Goal: Task Accomplishment & Management: Complete application form

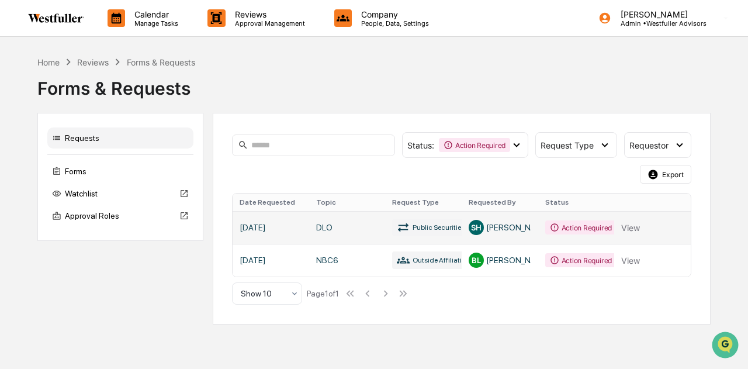
click at [637, 226] on link at bounding box center [461, 227] width 458 height 33
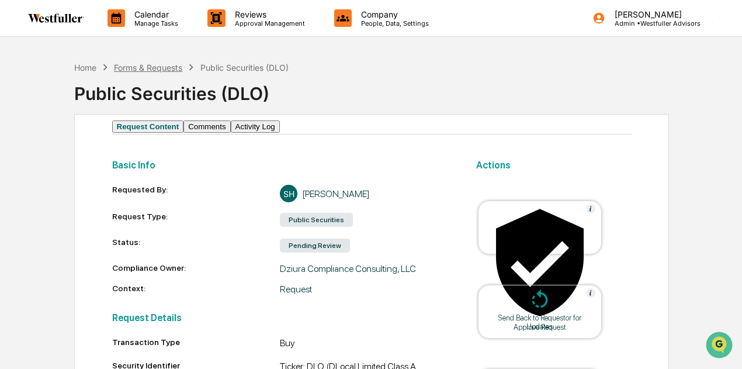
click at [172, 64] on div "Forms & Requests" at bounding box center [148, 68] width 68 height 10
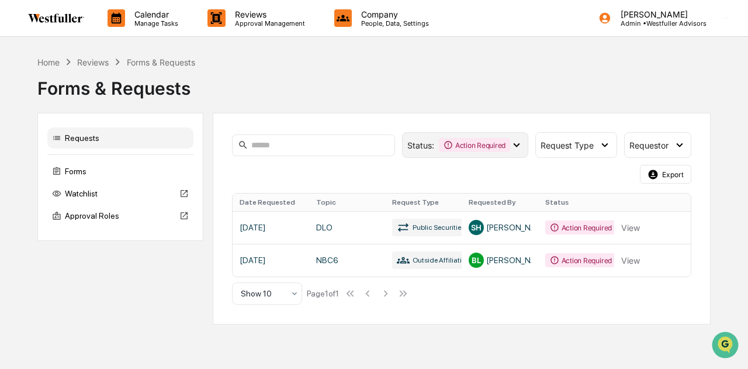
click at [456, 144] on div "Action Required" at bounding box center [474, 145] width 71 height 14
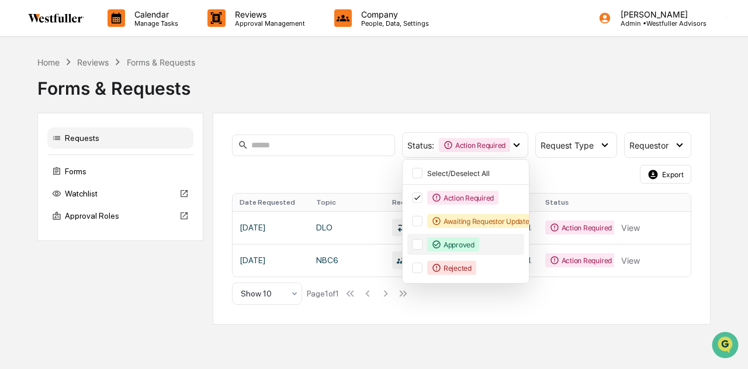
click at [452, 240] on div "Approved" at bounding box center [453, 244] width 52 height 14
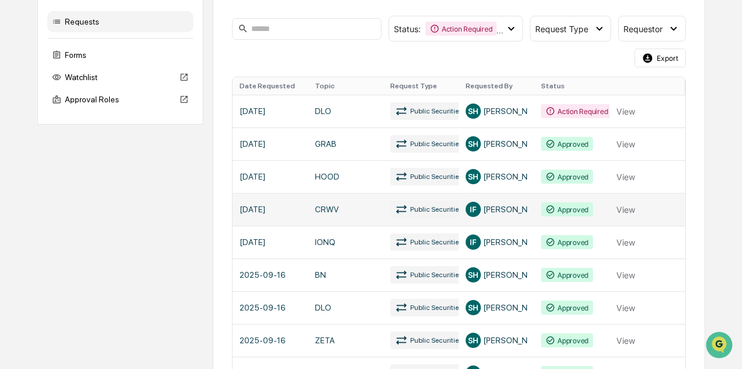
scroll to position [117, 0]
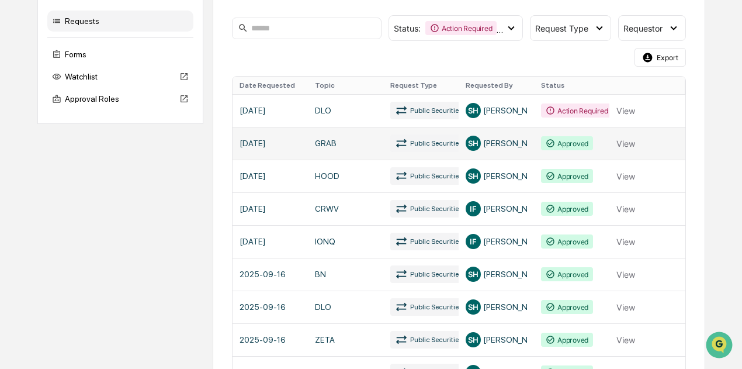
click at [563, 145] on link at bounding box center [458, 143] width 453 height 33
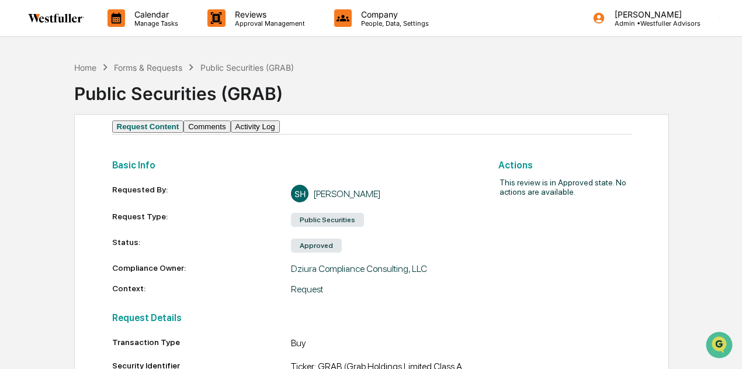
click at [225, 130] on button "Comments" at bounding box center [206, 126] width 47 height 12
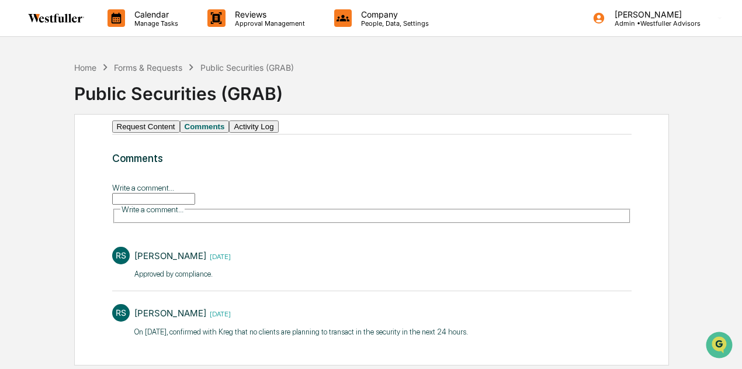
drag, startPoint x: 470, startPoint y: 331, endPoint x: 126, endPoint y: 337, distance: 344.1
click at [126, 337] on div "RS [PERSON_NAME] [DATE] On [DATE], confirmed with Kreg that no clients are plan…" at bounding box center [371, 319] width 519 height 43
copy p "On [DATE], confirmed with Kreg that no clients are planning to transact in the …"
click at [143, 133] on button "Request Content" at bounding box center [146, 126] width 68 height 12
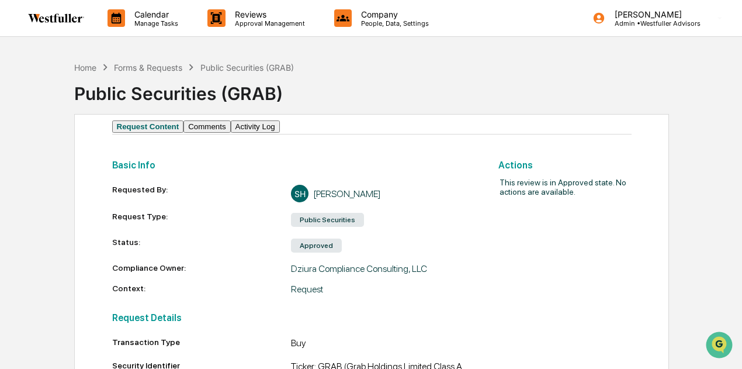
click at [184, 131] on button "Request Content" at bounding box center [148, 126] width 72 height 12
click at [153, 63] on div "Forms & Requests" at bounding box center [148, 68] width 68 height 10
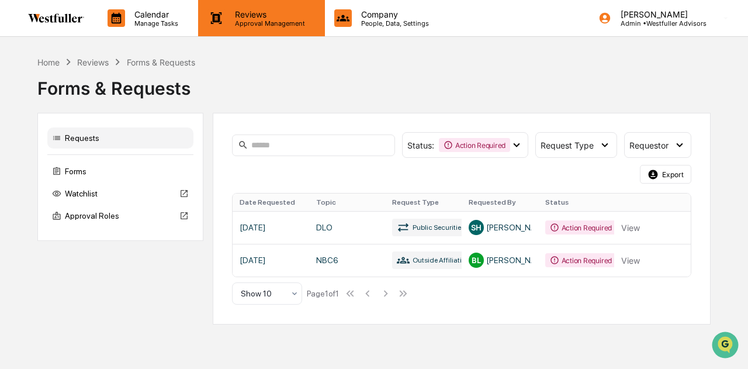
click at [288, 20] on p "Approval Management" at bounding box center [267, 23] width 85 height 8
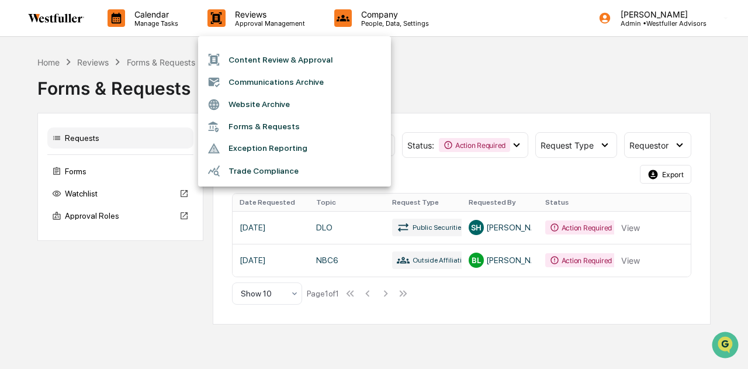
click at [476, 82] on div at bounding box center [374, 184] width 748 height 369
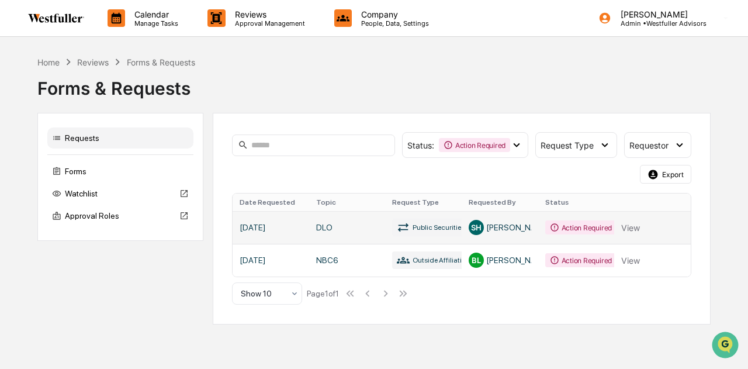
click at [563, 231] on link at bounding box center [461, 227] width 458 height 33
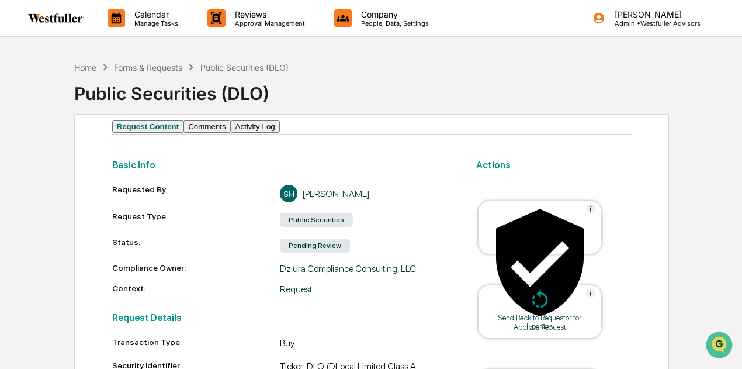
drag, startPoint x: 186, startPoint y: 133, endPoint x: 198, endPoint y: 133, distance: 11.7
click at [184, 133] on button "Request Content" at bounding box center [148, 126] width 72 height 12
click at [210, 133] on button "Comments" at bounding box center [206, 126] width 47 height 12
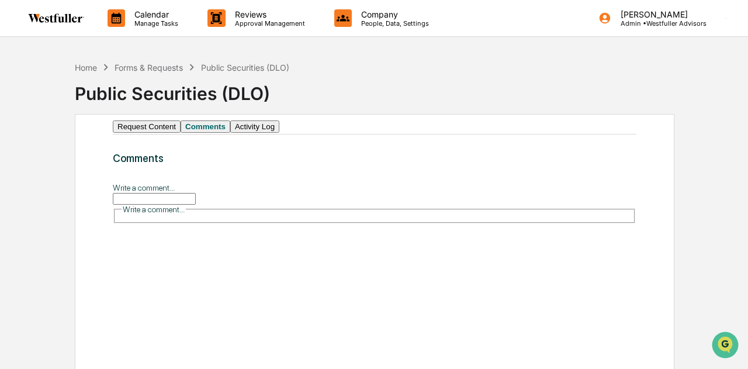
click at [196, 204] on input "Write a comment..." at bounding box center [154, 199] width 83 height 12
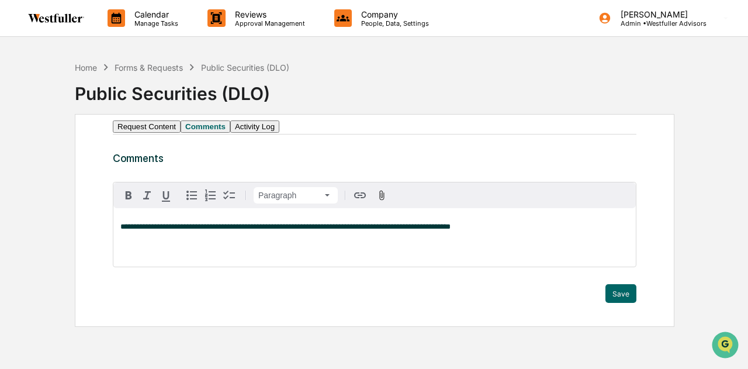
click at [144, 230] on span "**********" at bounding box center [285, 227] width 330 height 8
click at [477, 251] on div "**********" at bounding box center [374, 237] width 522 height 58
click at [617, 303] on button "Save" at bounding box center [620, 293] width 31 height 19
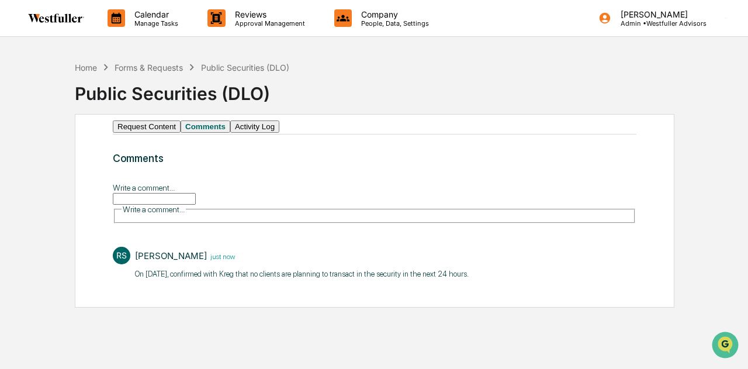
click at [164, 133] on button "Request Content" at bounding box center [147, 126] width 68 height 12
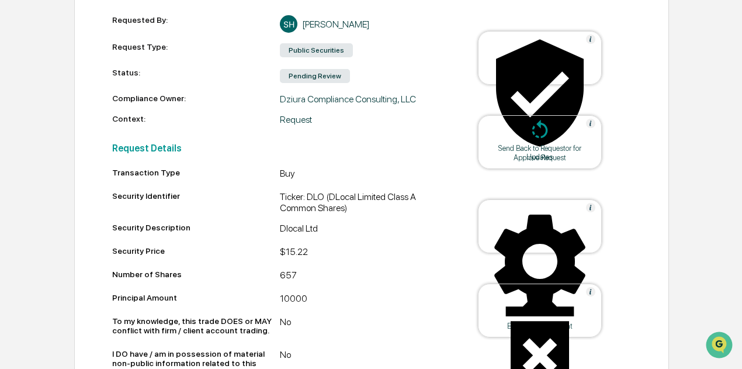
scroll to position [175, 0]
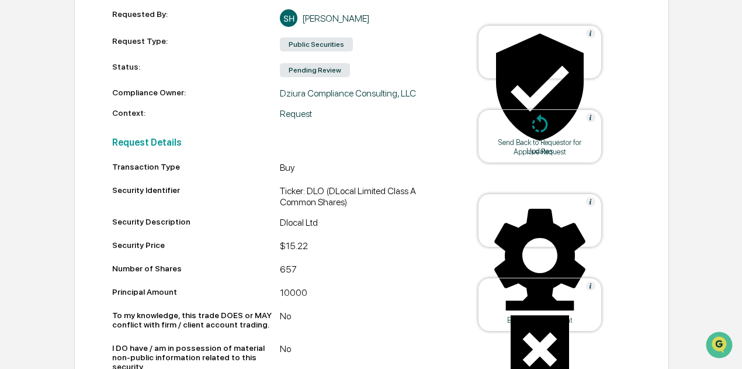
click at [557, 147] on div "Approve Request" at bounding box center [539, 151] width 105 height 9
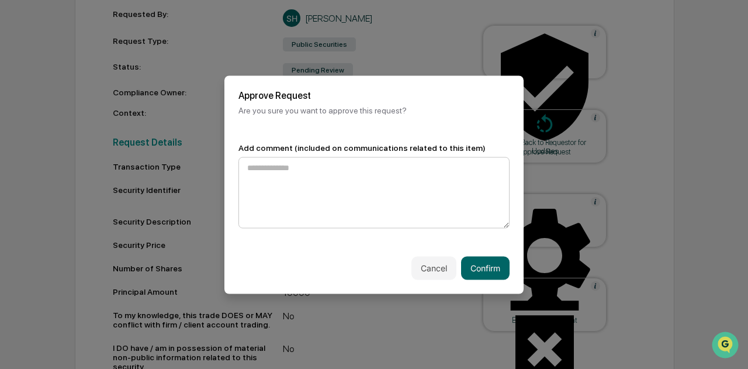
click at [381, 185] on textarea at bounding box center [373, 192] width 271 height 71
type textarea "**********"
click at [482, 271] on button "Confirm" at bounding box center [485, 267] width 48 height 23
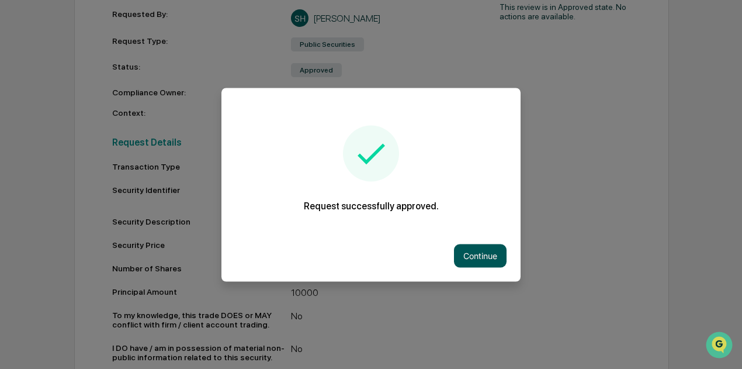
click at [500, 259] on button "Continue" at bounding box center [480, 255] width 53 height 23
